Goal: Check status: Check status

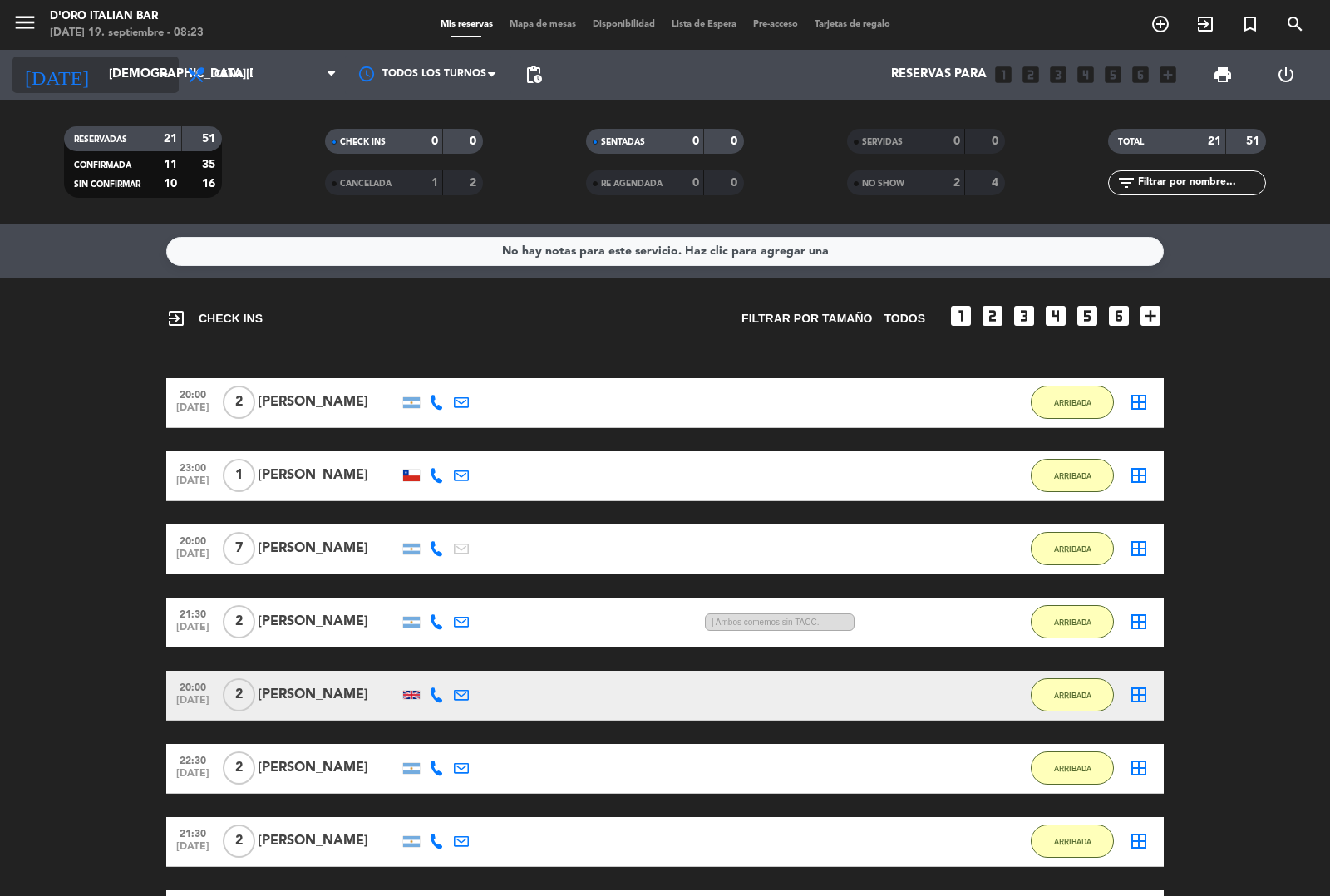
click at [82, 90] on div "[DATE] [DATE] arrow_drop_down" at bounding box center [96, 75] width 166 height 37
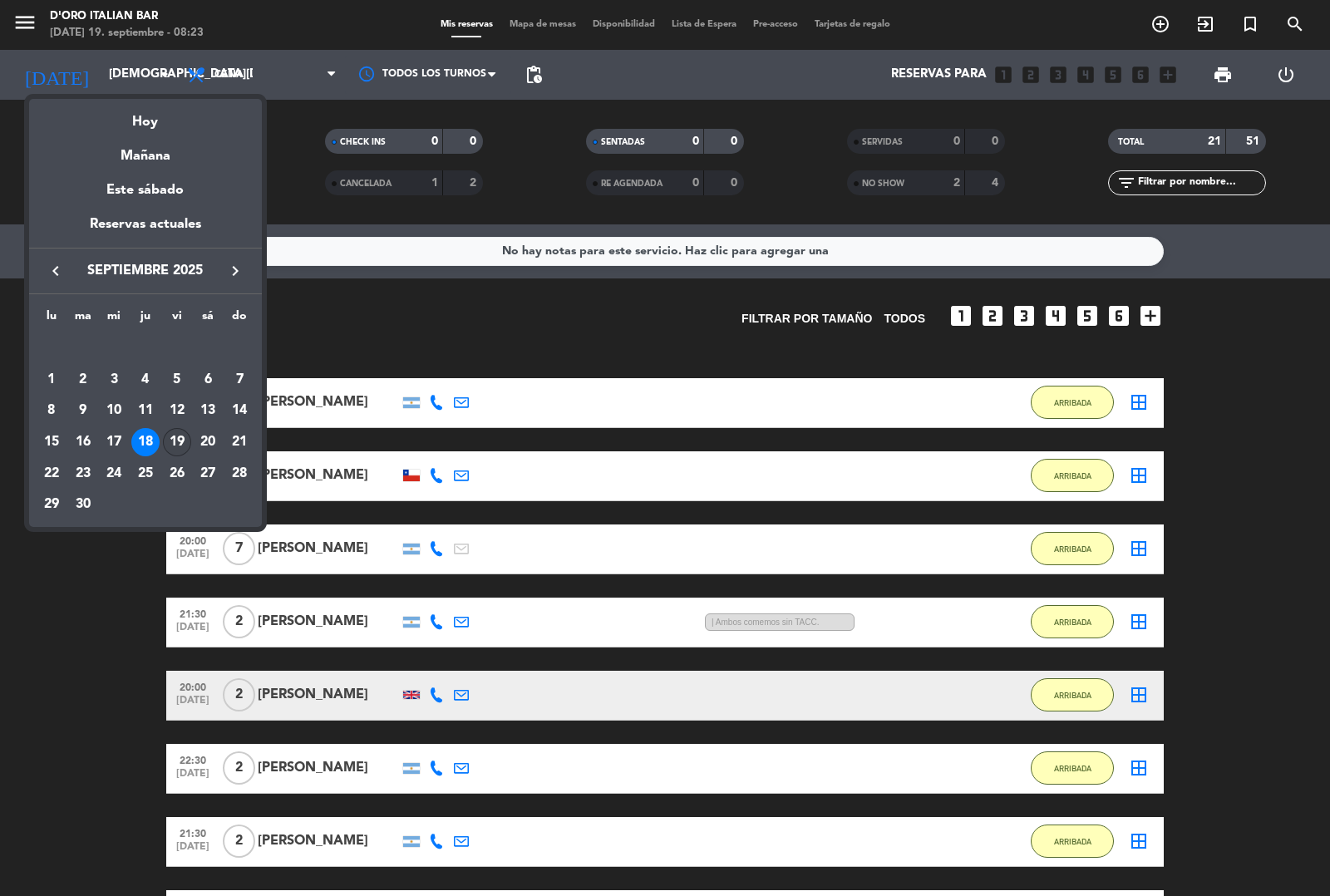
click at [176, 447] on div "19" at bounding box center [176, 442] width 28 height 28
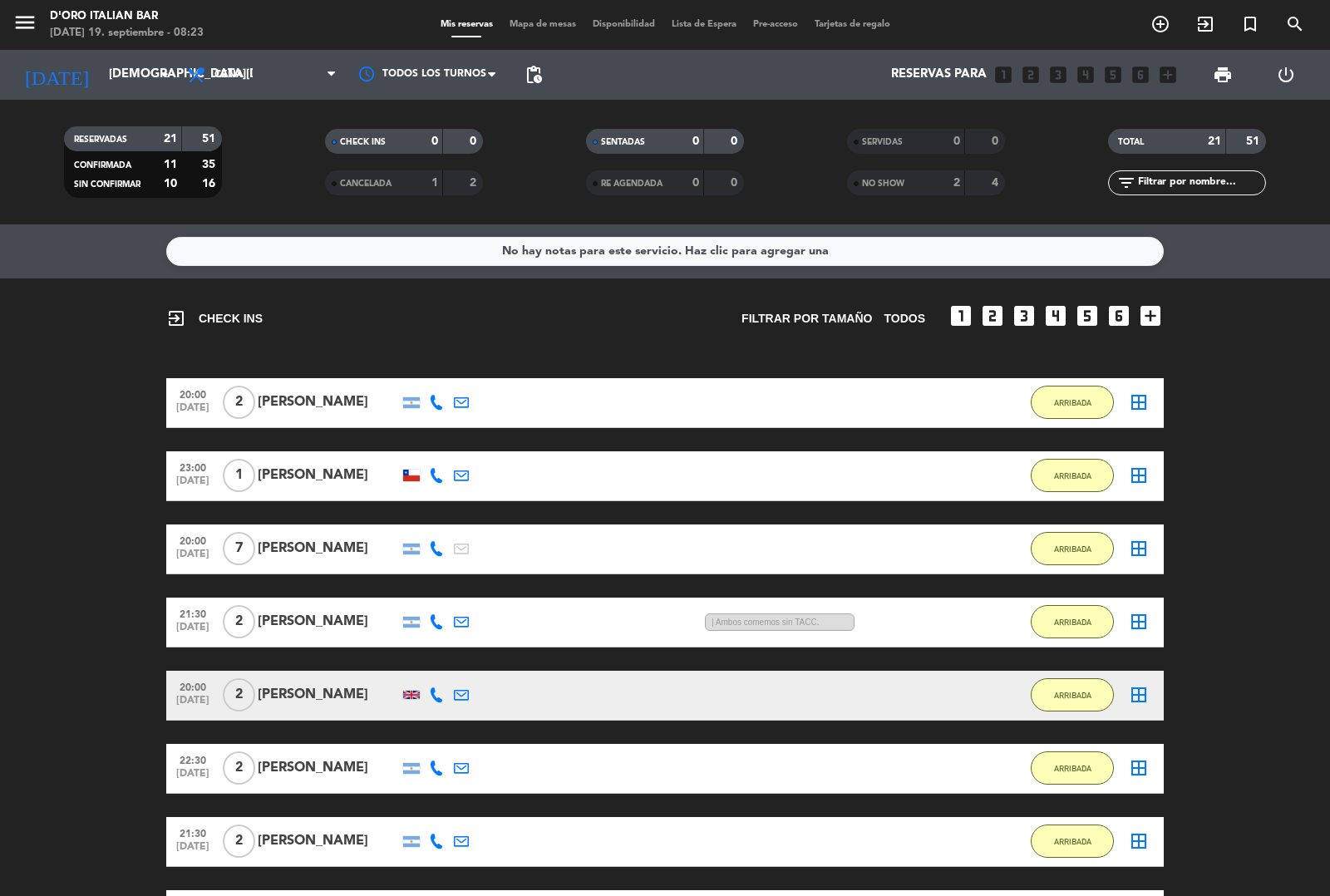
type input "[DATE]"
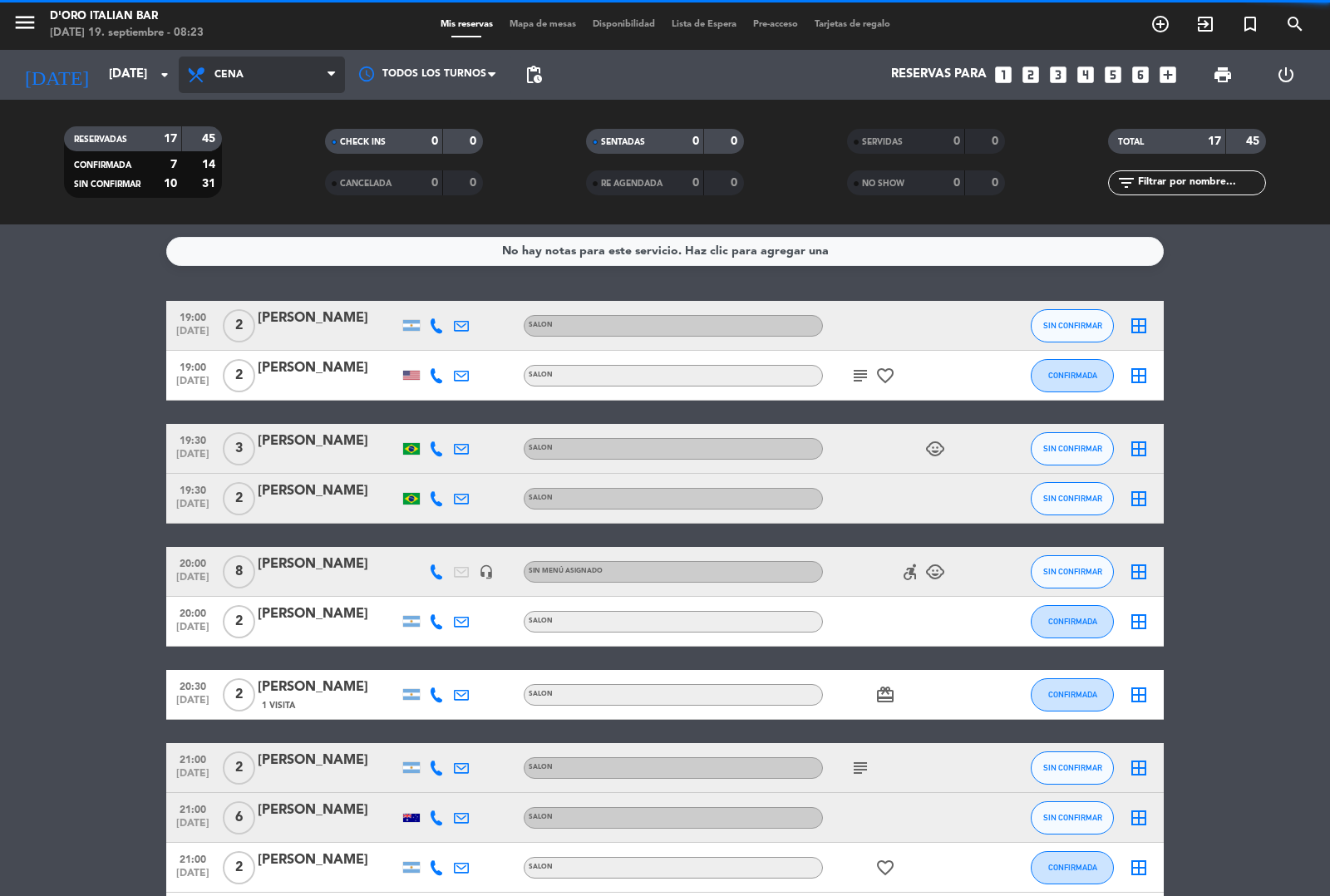
click at [255, 65] on span "Cena" at bounding box center [261, 75] width 166 height 37
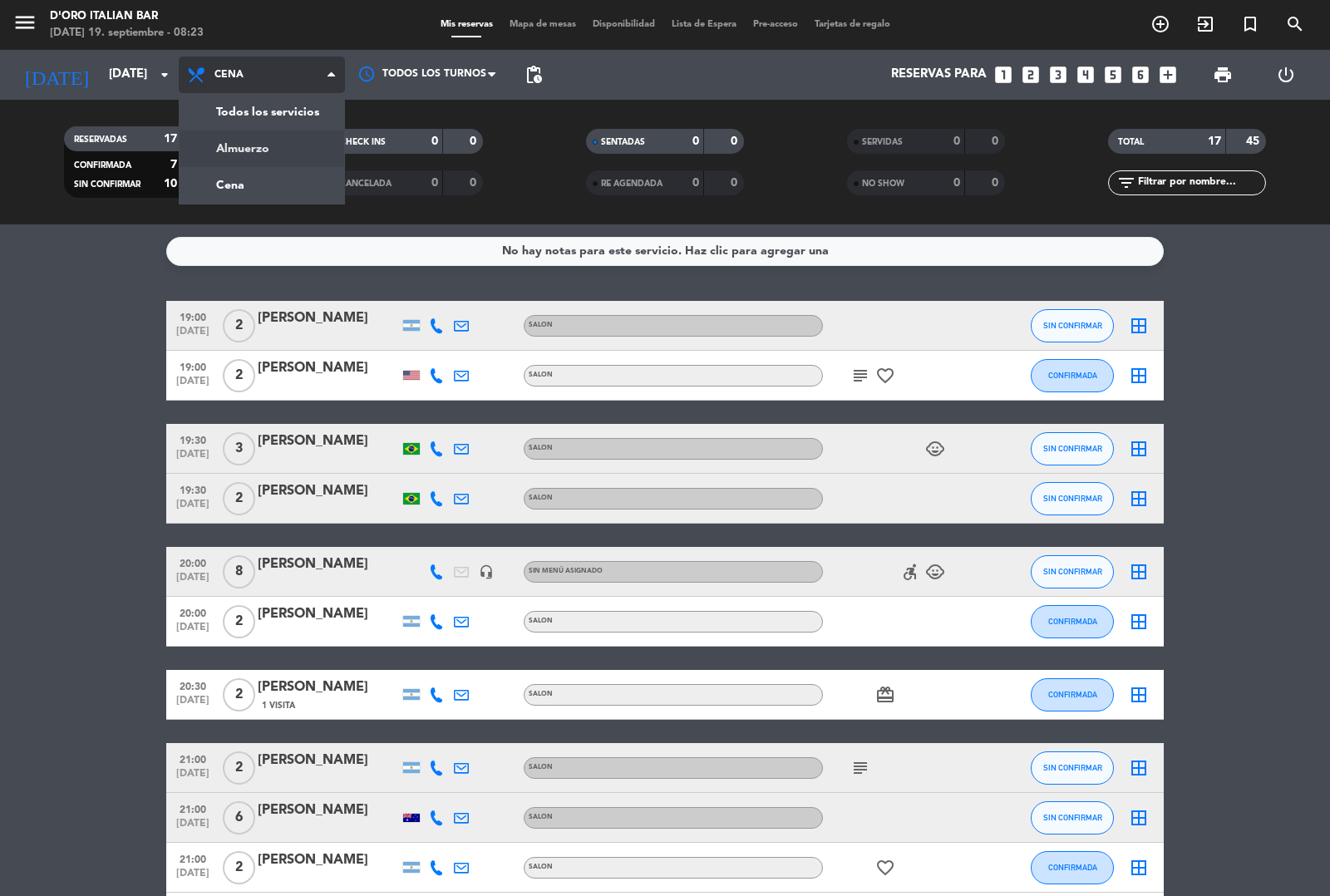
click at [257, 144] on div "menu D'oro Italian Bar [DATE] 19. septiembre - 08:23 Mis reservas Mapa de mesas…" at bounding box center [665, 112] width 1330 height 224
